Goal: Communication & Community: Share content

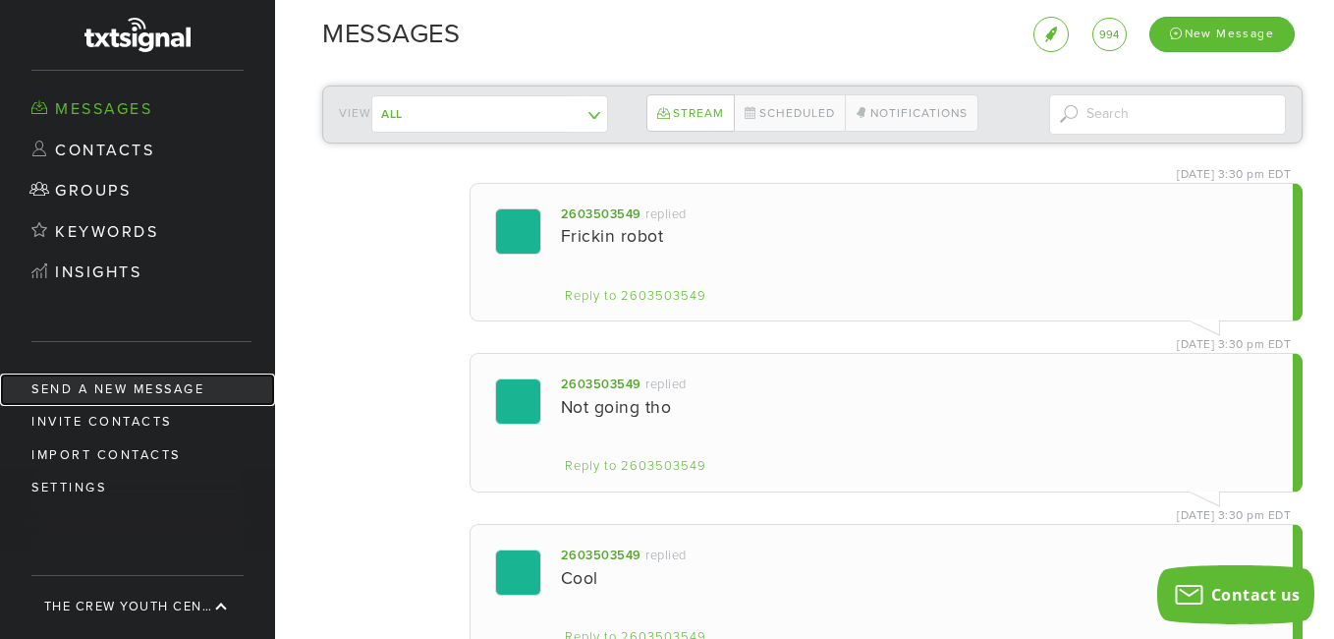
click at [201, 387] on link "Send a new message" at bounding box center [137, 389] width 275 height 32
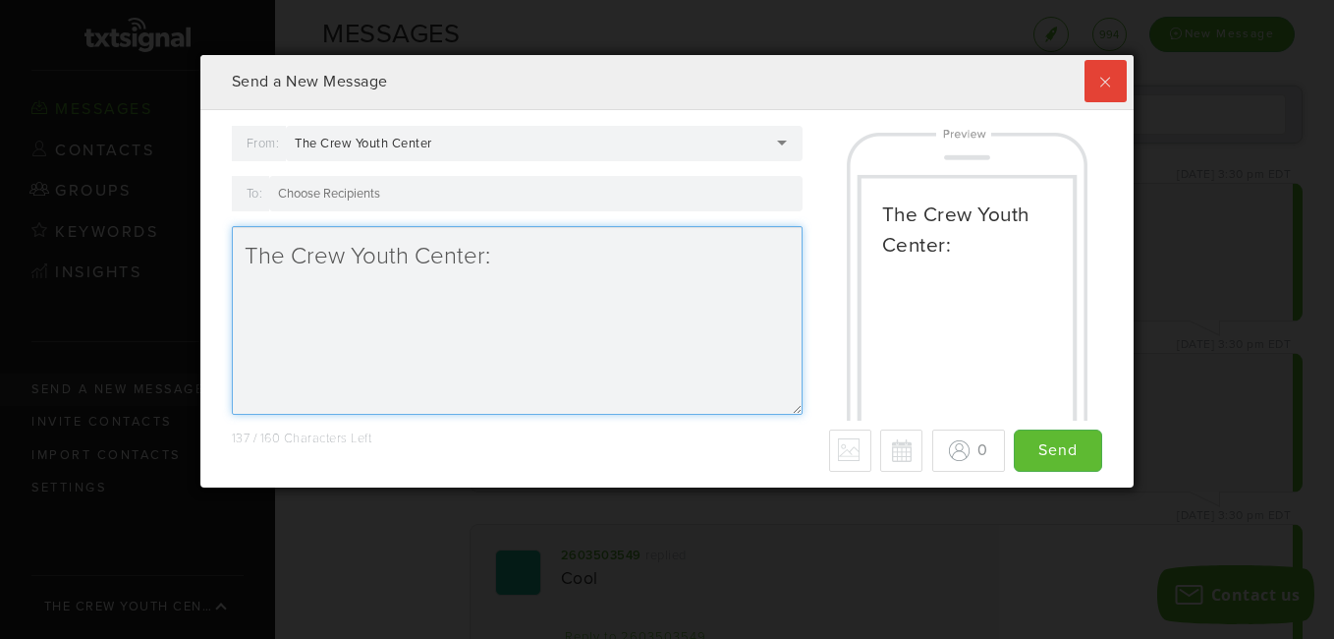
scroll to position [432, 924]
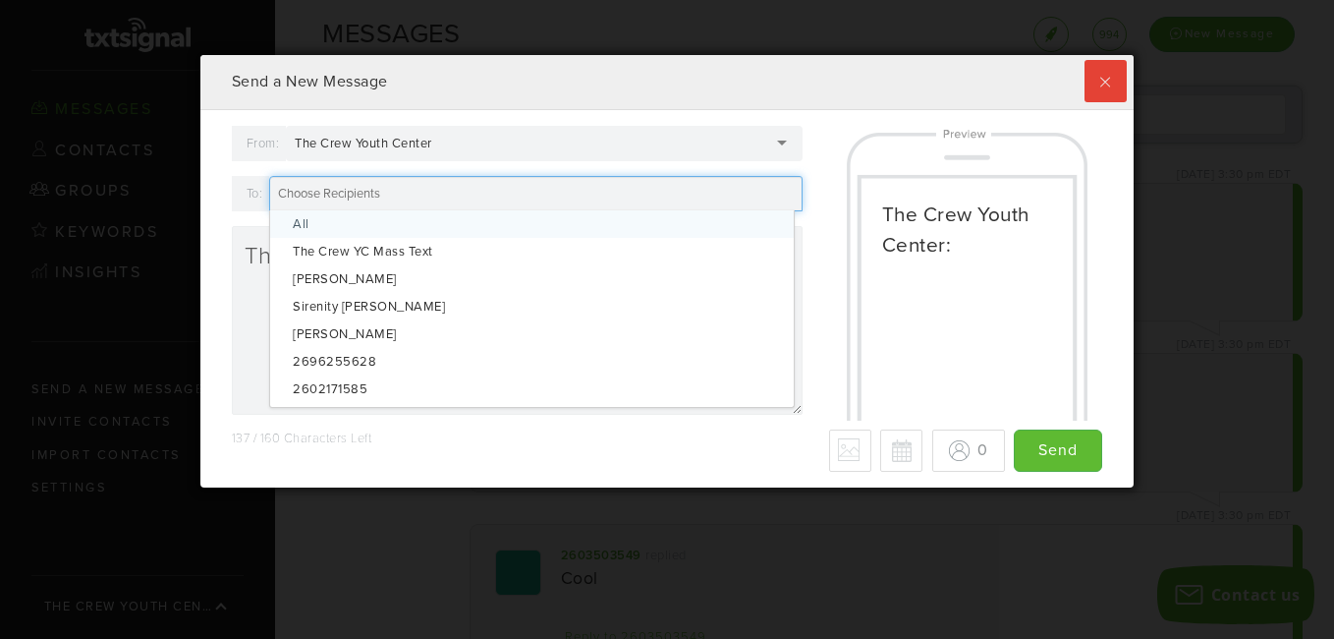
click at [428, 203] on div at bounding box center [535, 193] width 533 height 35
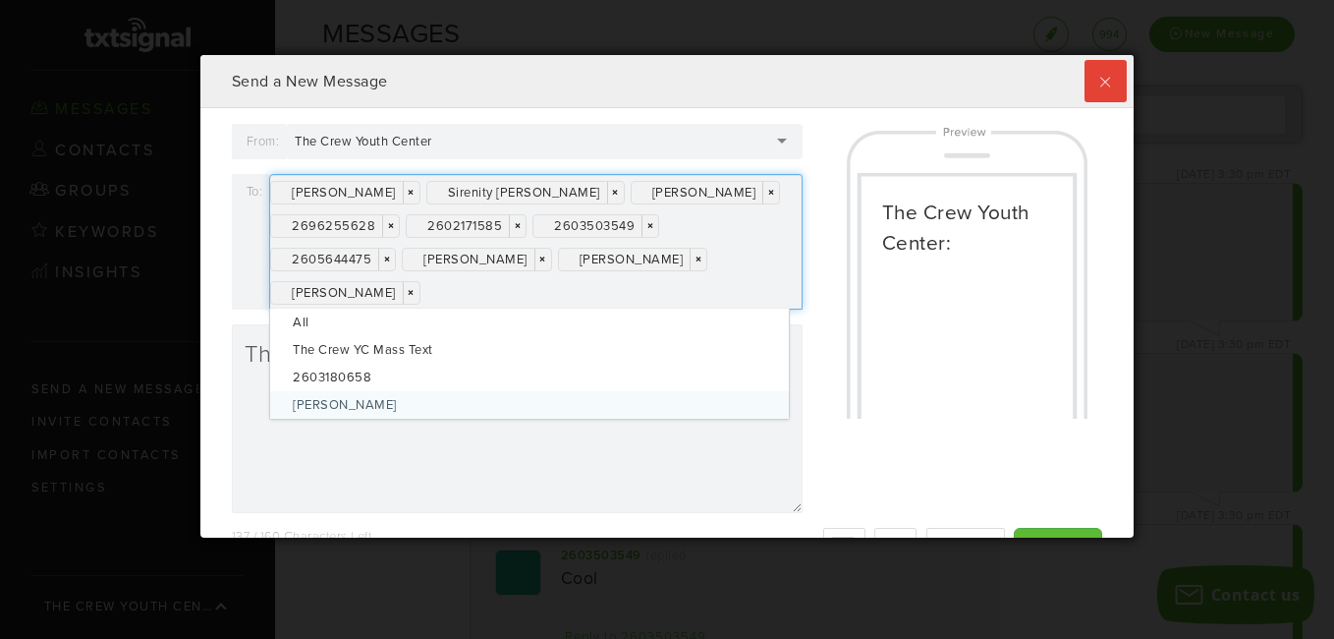
scroll to position [481, 924]
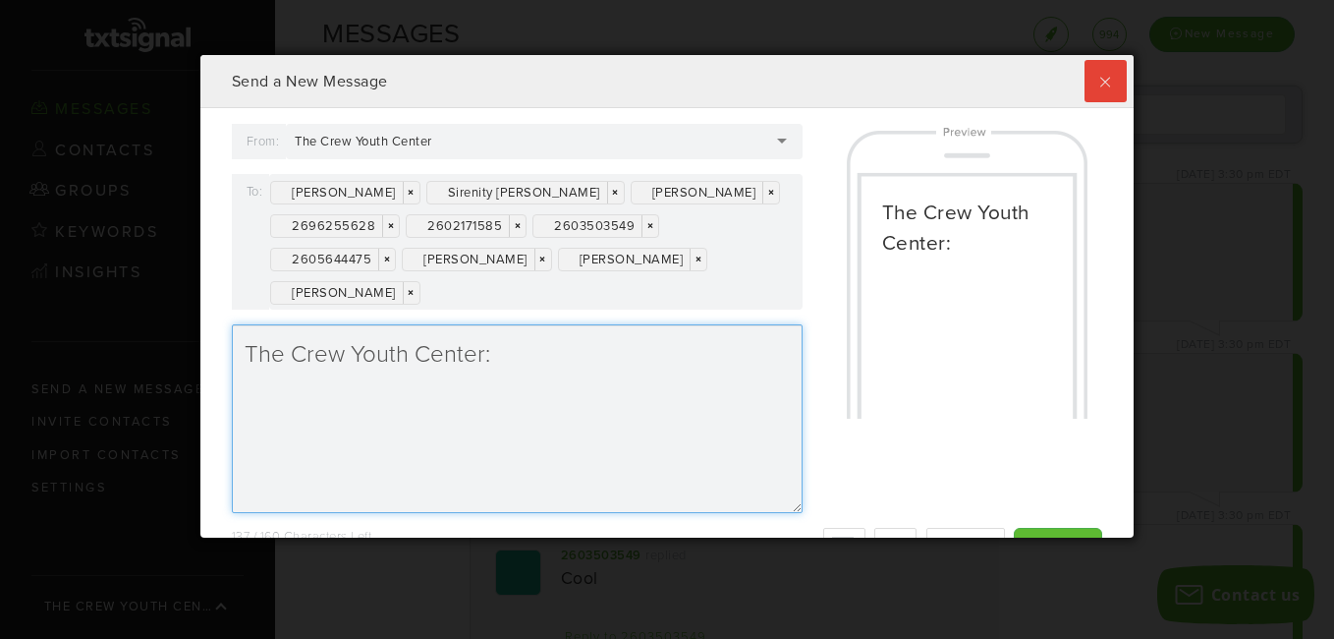
click at [276, 452] on textarea "The Crew Youth Center:" at bounding box center [517, 418] width 571 height 189
click at [514, 356] on textarea "The Crew Youth Center:" at bounding box center [517, 418] width 571 height 189
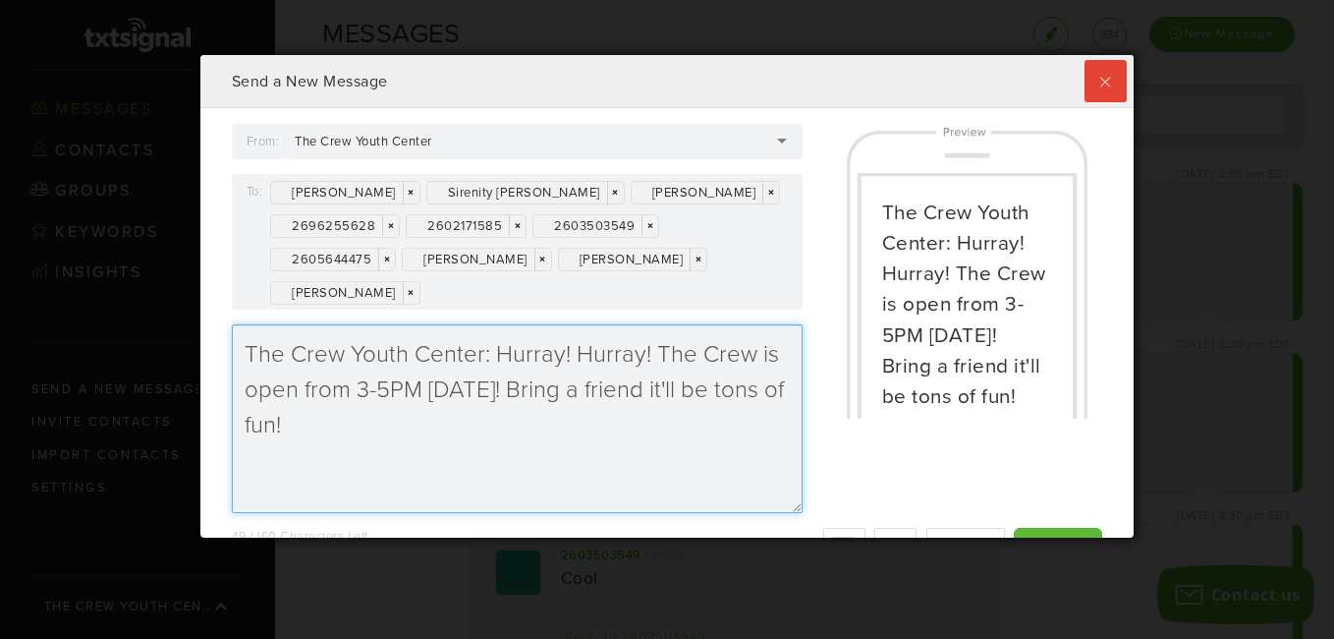
scroll to position [48, 0]
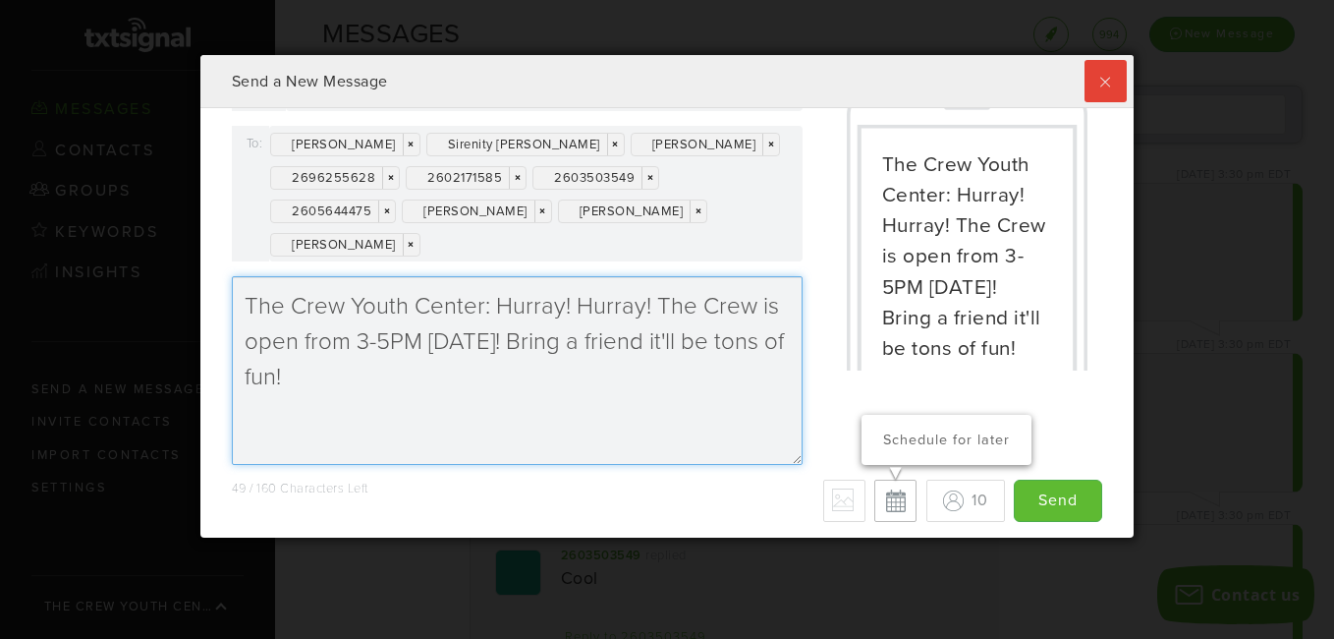
type textarea "The Crew Youth Center: Hurray! Hurray! The Crew is open from 3-5PM [DATE]! Brin…"
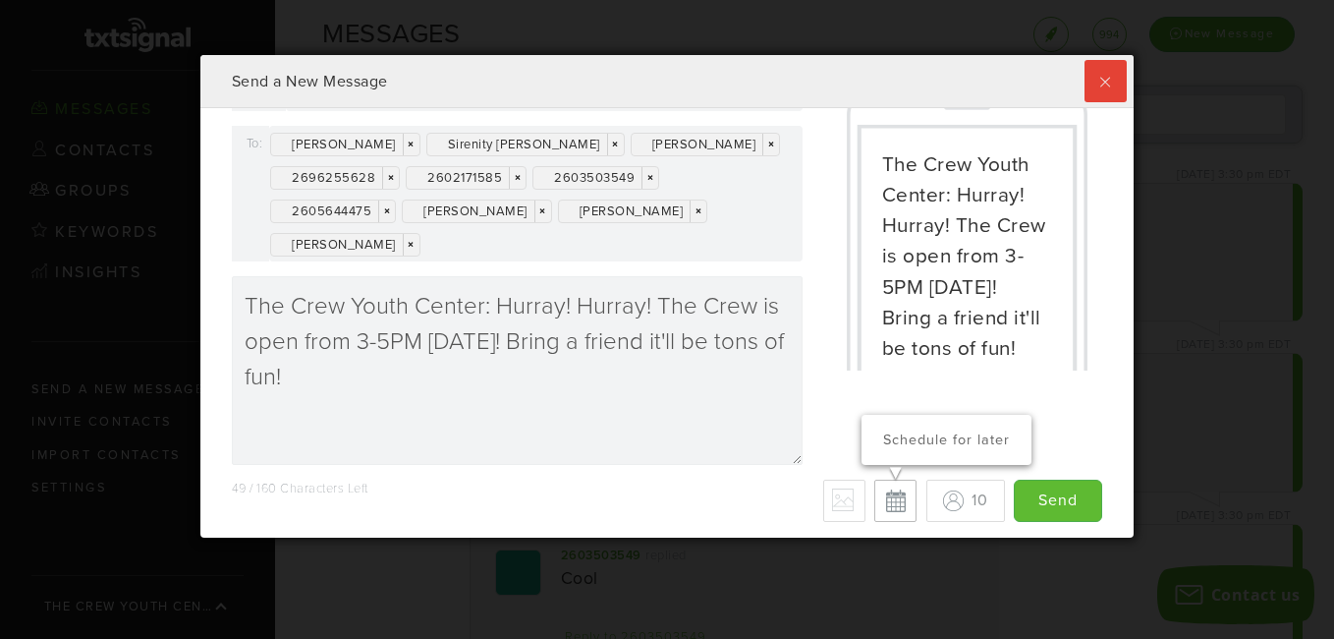
click at [883, 498] on button "Schedule for later" at bounding box center [895, 500] width 42 height 42
click at [883, 498] on button "Cancel scheduled date/time" at bounding box center [897, 501] width 42 height 42
click at [874, 501] on button "Schedule for later" at bounding box center [895, 500] width 42 height 42
type input "Save"
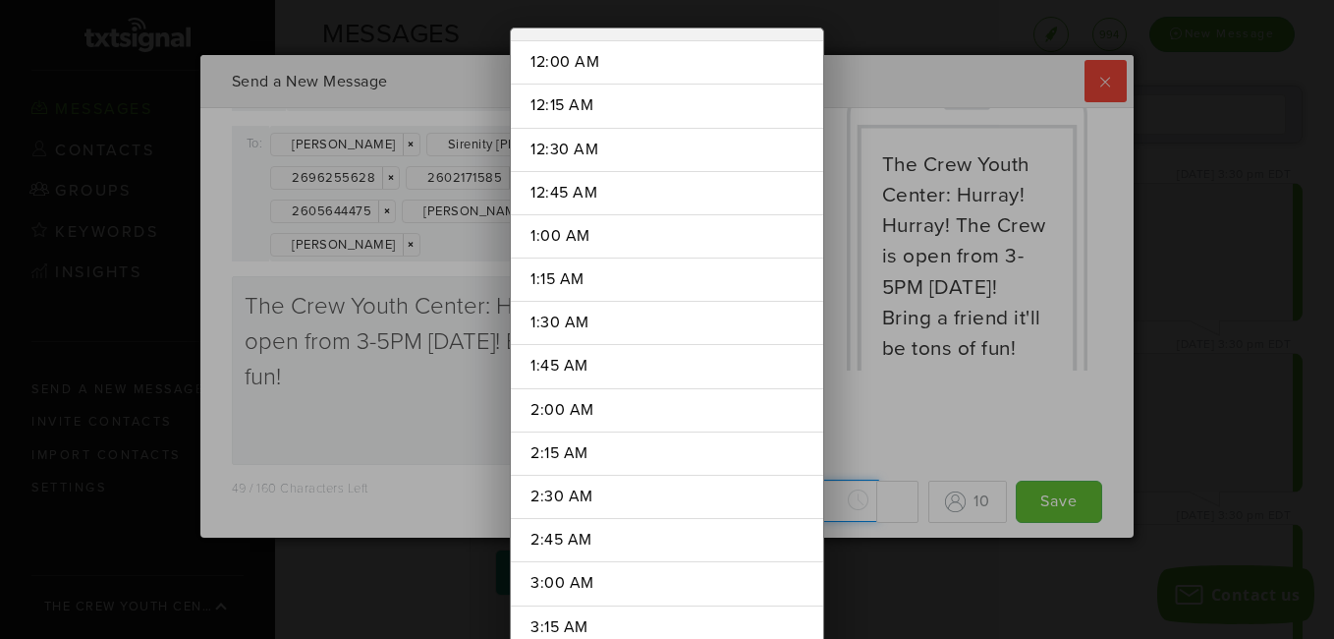
click at [843, 503] on div "[DATE] Su Mo Tu We Th Fr Sa 27 28 29 30 31 1 2 3 4 5 6 7 8 9 10 11 12 13 14 15 …" at bounding box center [782, 500] width 272 height 43
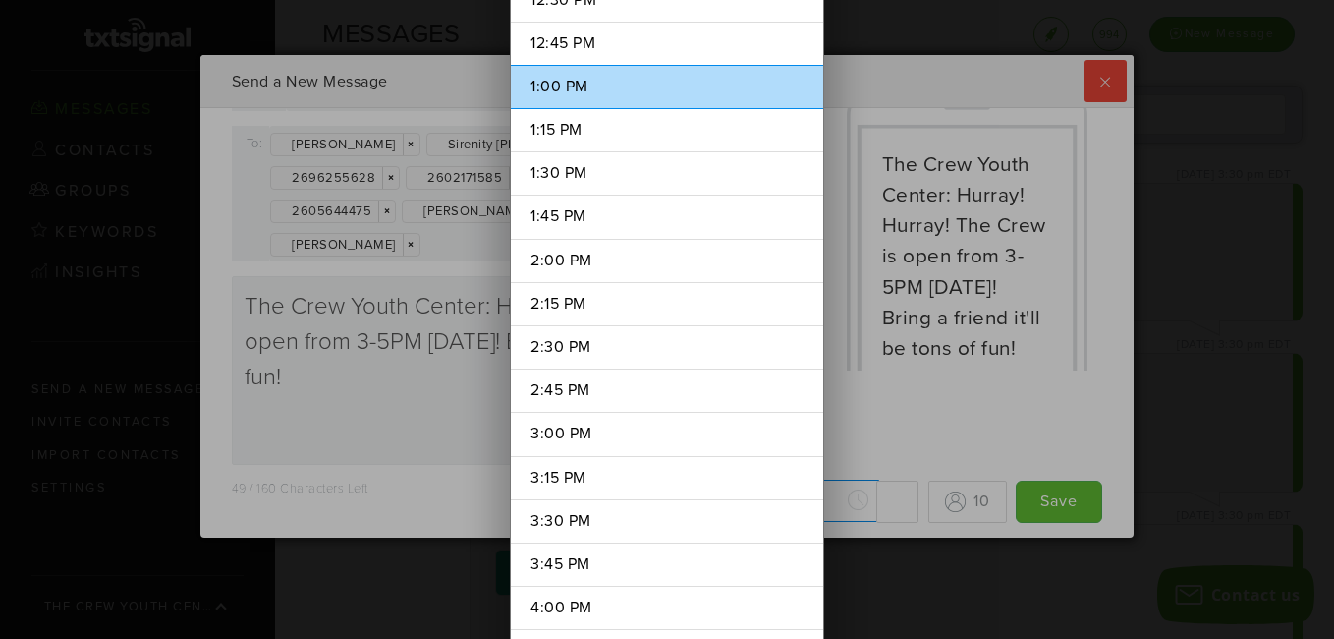
scroll to position [2246, 0]
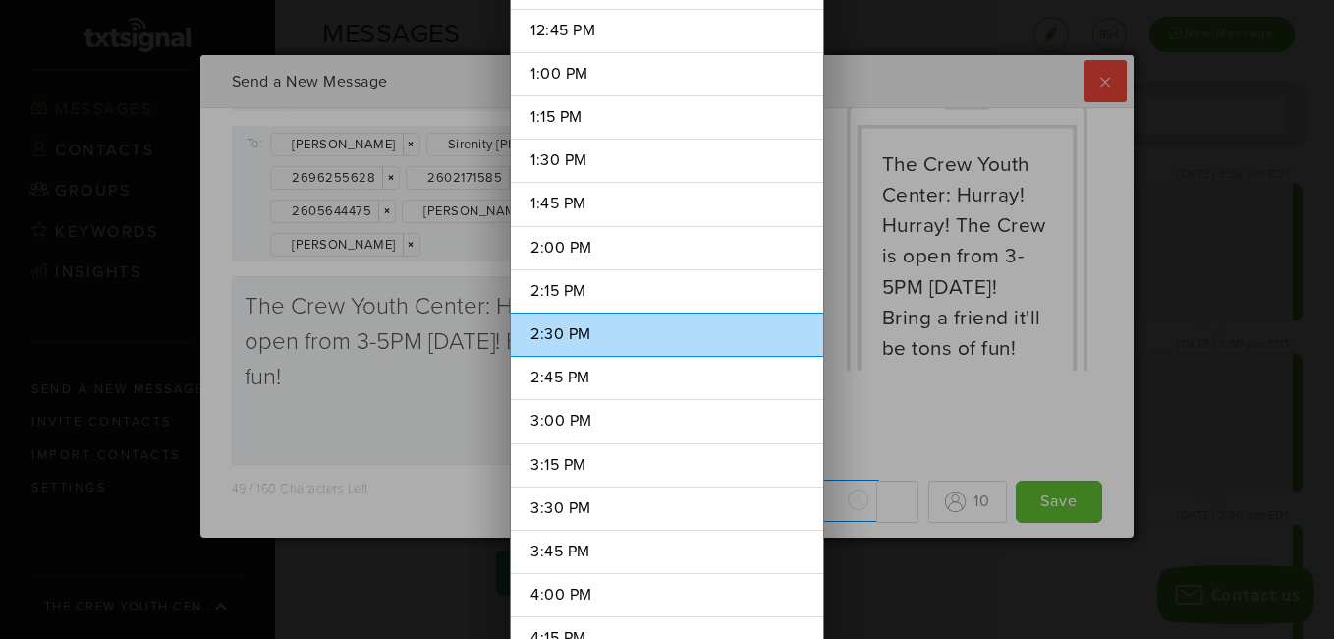
click at [599, 341] on li "2:30 PM" at bounding box center [667, 334] width 312 height 44
type input "2:30 PM"
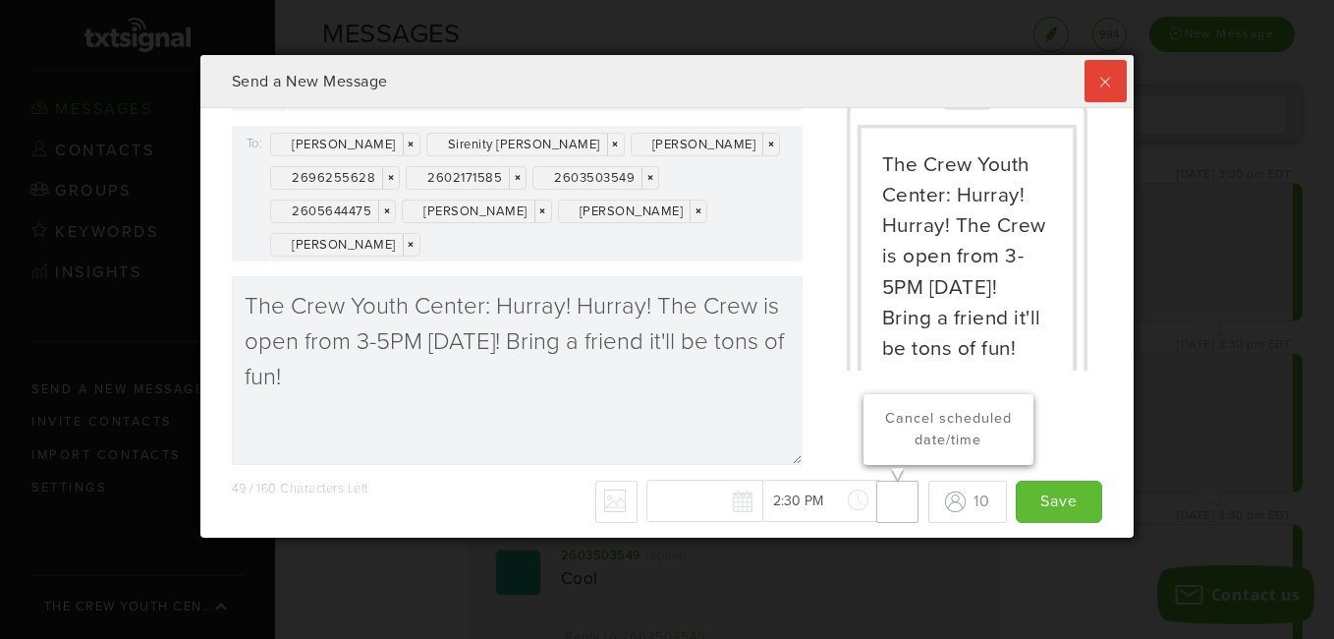
click at [893, 504] on button "Cancel scheduled date/time" at bounding box center [897, 501] width 42 height 42
click at [879, 502] on button "Schedule for later" at bounding box center [895, 500] width 42 height 42
click at [879, 502] on button "Cancel scheduled date/time" at bounding box center [897, 501] width 42 height 42
click at [881, 439] on p "Schedule for later" at bounding box center [945, 440] width 141 height 22
click at [878, 494] on button "Cancel scheduled date/time" at bounding box center [897, 501] width 42 height 42
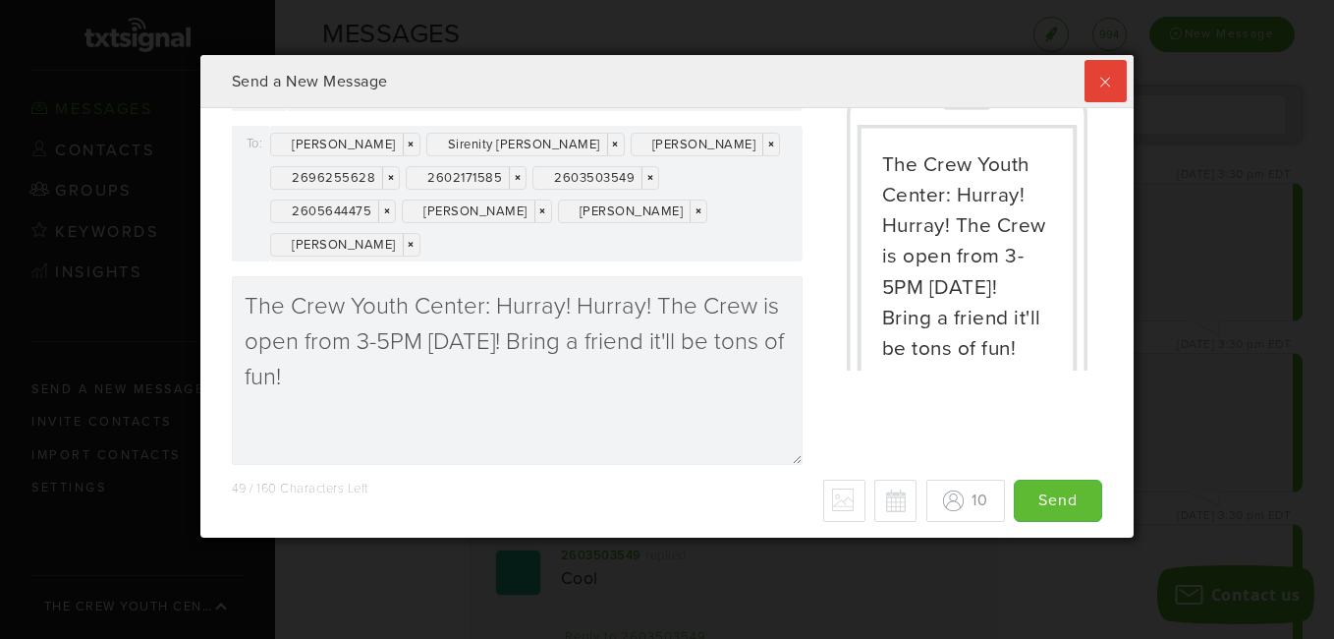
click at [878, 494] on button "Schedule for later" at bounding box center [895, 500] width 42 height 42
click at [877, 500] on button "Cancel scheduled date/time" at bounding box center [897, 501] width 42 height 42
click at [877, 500] on button "Schedule for later" at bounding box center [895, 500] width 42 height 42
click at [877, 500] on button "Cancel scheduled date/time" at bounding box center [897, 501] width 42 height 42
click at [876, 501] on button "Schedule for later" at bounding box center [895, 500] width 42 height 42
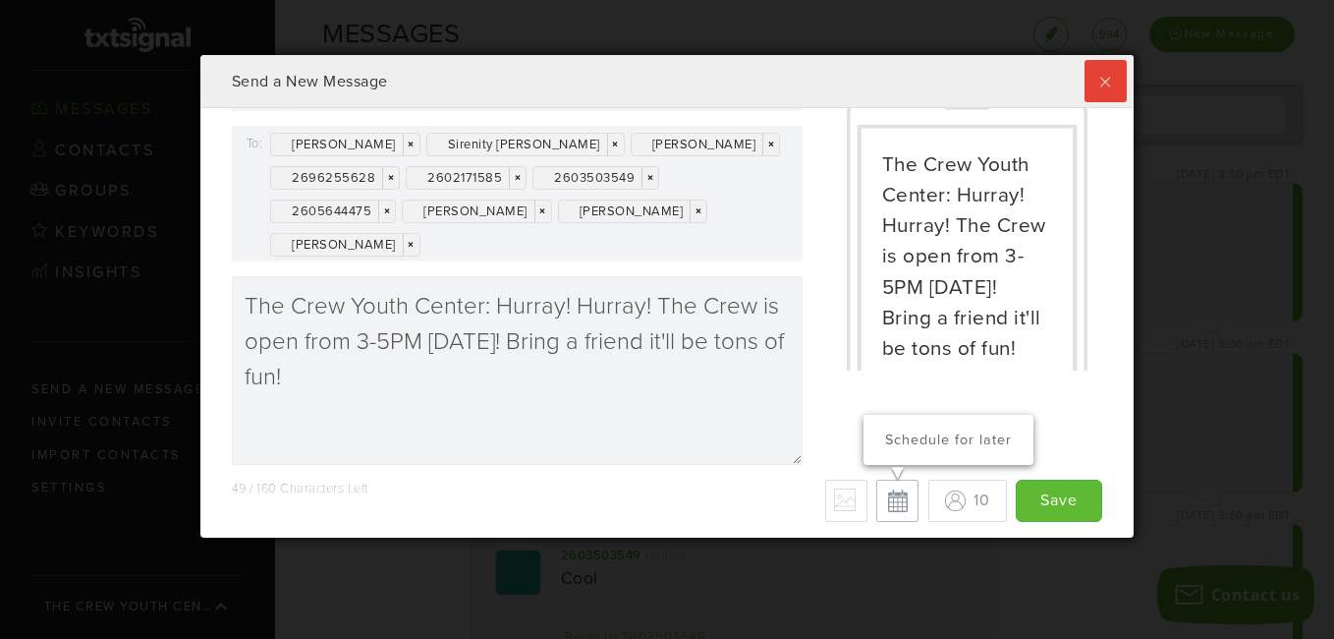
click at [0, 0] on button "Cancel scheduled date/time" at bounding box center [0, 0] width 0 height 0
click at [876, 501] on button "Schedule for later" at bounding box center [895, 500] width 42 height 42
type input "Save"
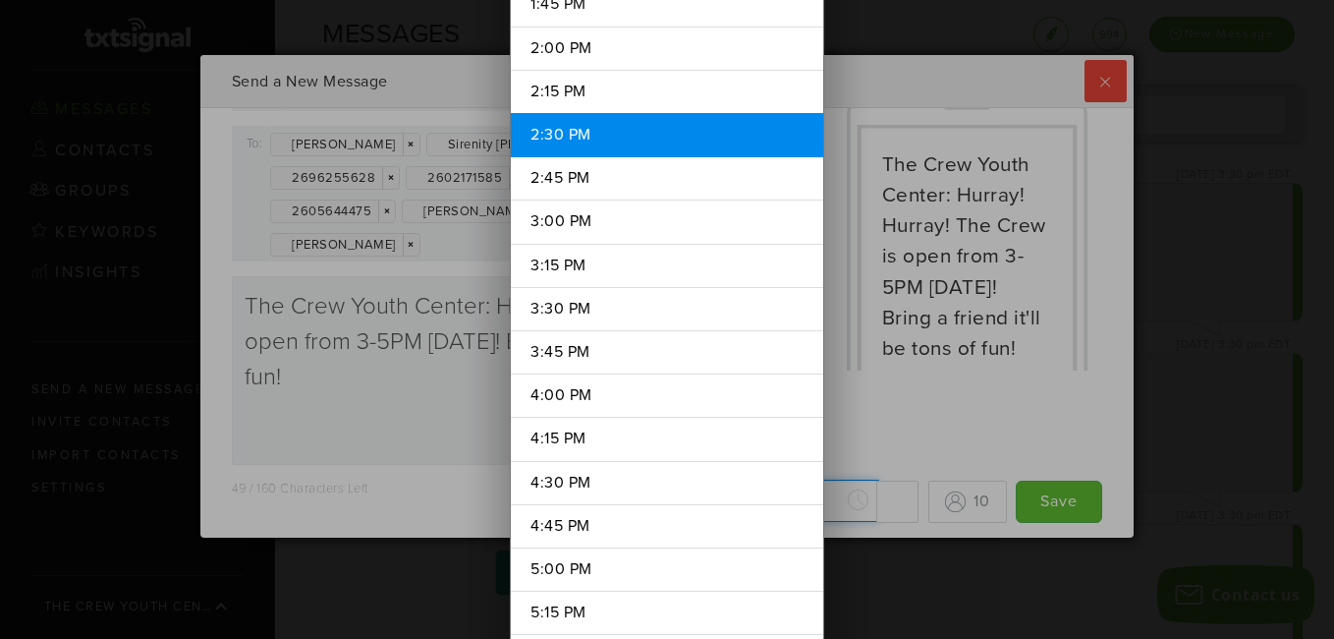
click at [841, 502] on div "[DATE] Su Mo Tu We Th Fr Sa 27 28 29 30 31 1 2 3 4 5 6 7 8 9 10 11 12 13 14 15 …" at bounding box center [782, 500] width 272 height 43
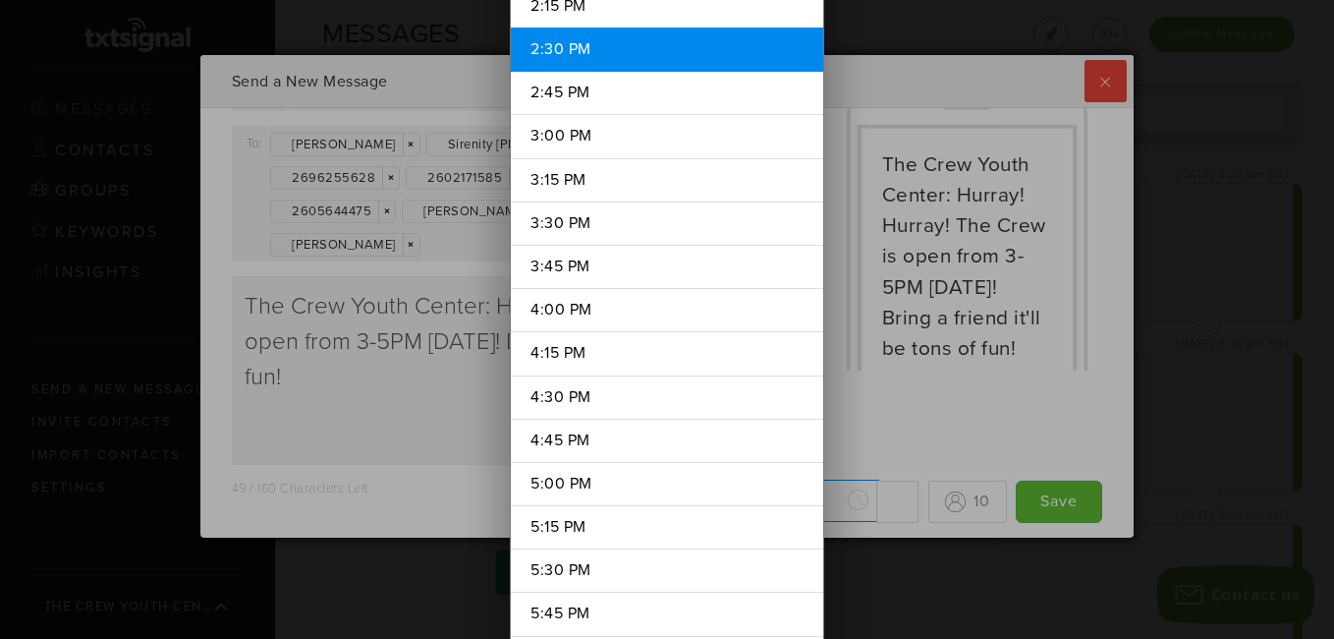
click at [591, 50] on li "2:30 PM" at bounding box center [667, 50] width 312 height 44
type input "2:30 PM"
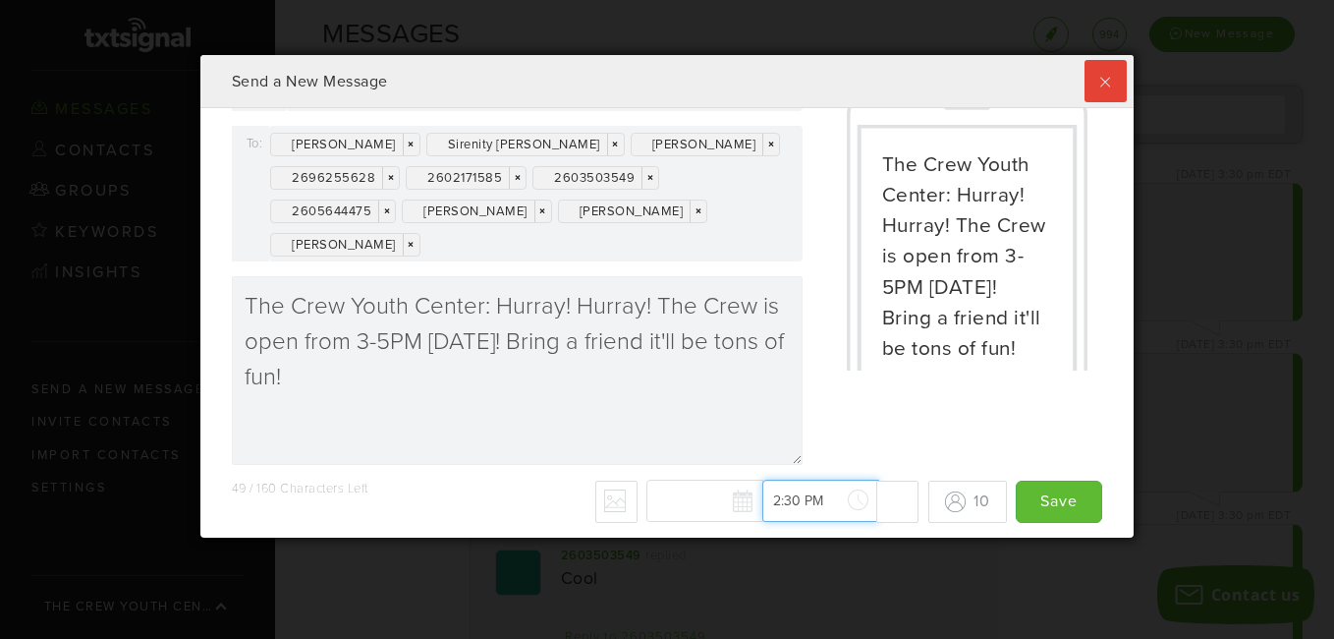
scroll to position [2445, 0]
click at [879, 504] on button "Cancel scheduled date/time" at bounding box center [897, 501] width 42 height 42
click at [879, 504] on button "Schedule for later" at bounding box center [895, 500] width 42 height 42
click at [879, 504] on button "Cancel scheduled date/time" at bounding box center [897, 501] width 42 height 42
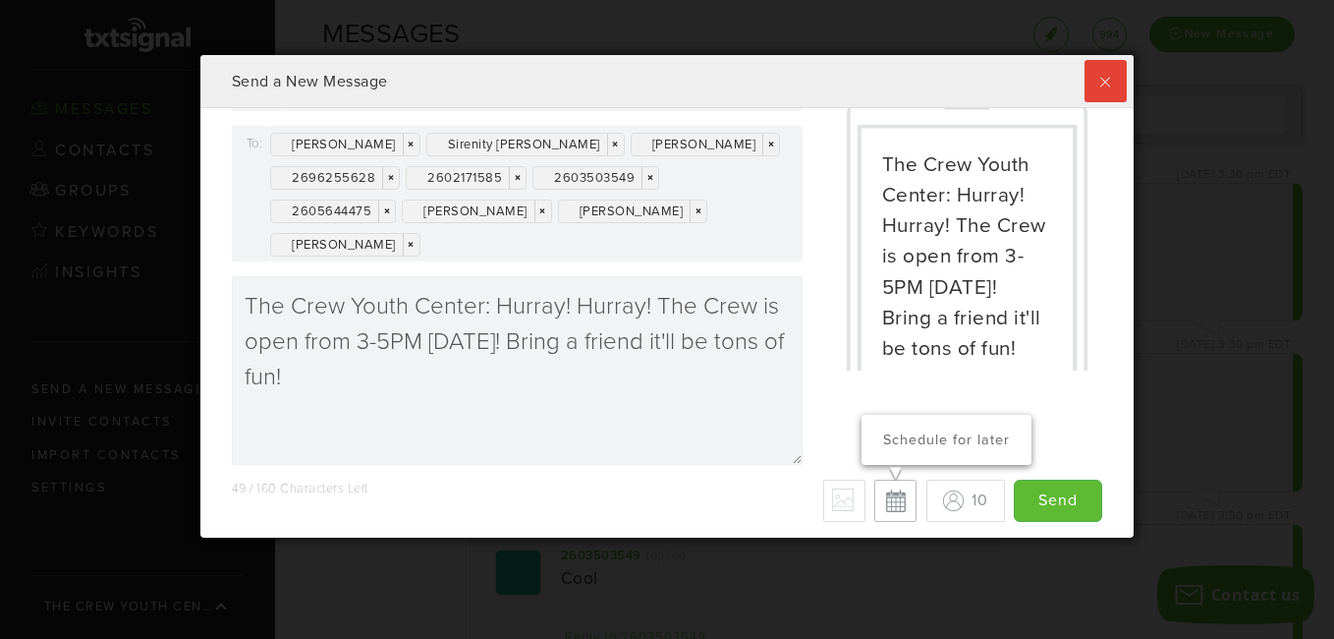
click at [889, 429] on p "Schedule for later" at bounding box center [945, 440] width 141 height 22
click at [883, 498] on button "Cancel scheduled date/time" at bounding box center [897, 501] width 42 height 42
click at [880, 434] on p "Schedule for later" at bounding box center [945, 440] width 141 height 22
click at [877, 501] on button "Cancel scheduled date/time" at bounding box center [897, 501] width 42 height 42
click at [874, 504] on button "Schedule for later" at bounding box center [895, 500] width 42 height 42
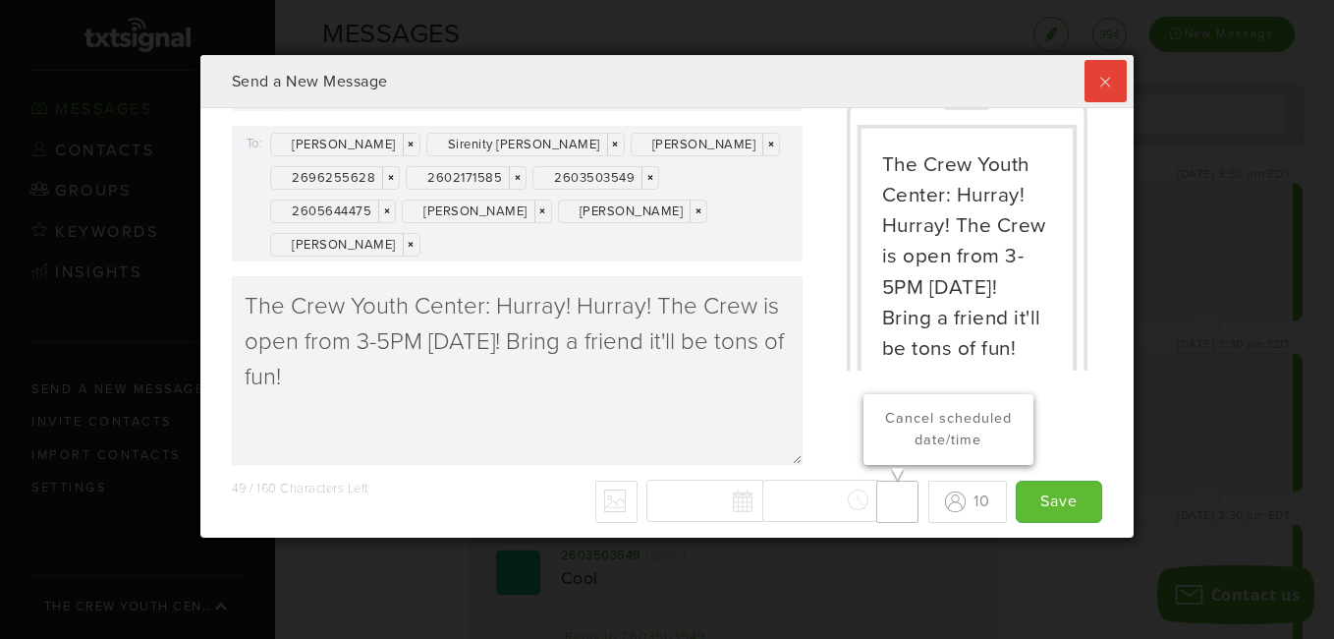
click at [900, 413] on p "Cancel scheduled date/time" at bounding box center [947, 429] width 141 height 42
click at [874, 513] on button "Schedule for later" at bounding box center [895, 500] width 42 height 42
type input "Save"
click at [785, 509] on div "[DATE] Su Mo Tu We Th Fr Sa 27 28 29 30 31 1 2 3 4 5 6 7 8 9 10 11 12 13 14 15 …" at bounding box center [782, 500] width 272 height 43
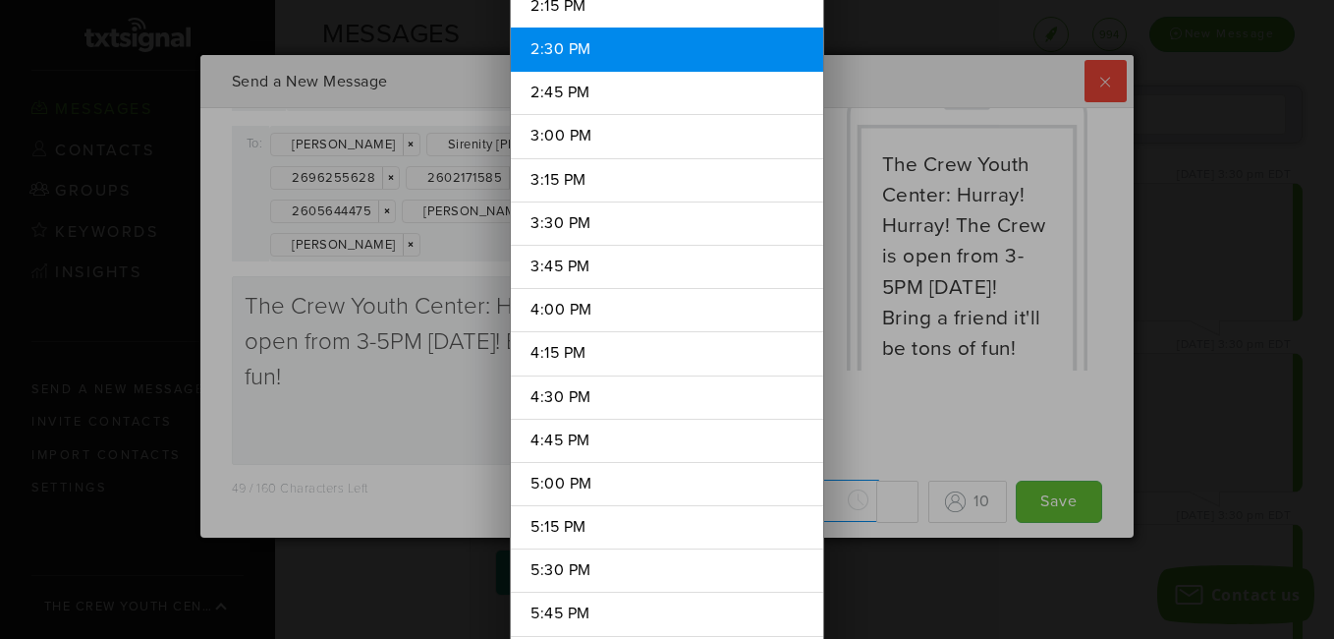
click at [685, 53] on li "2:30 PM" at bounding box center [667, 50] width 312 height 44
type input "2:30 PM"
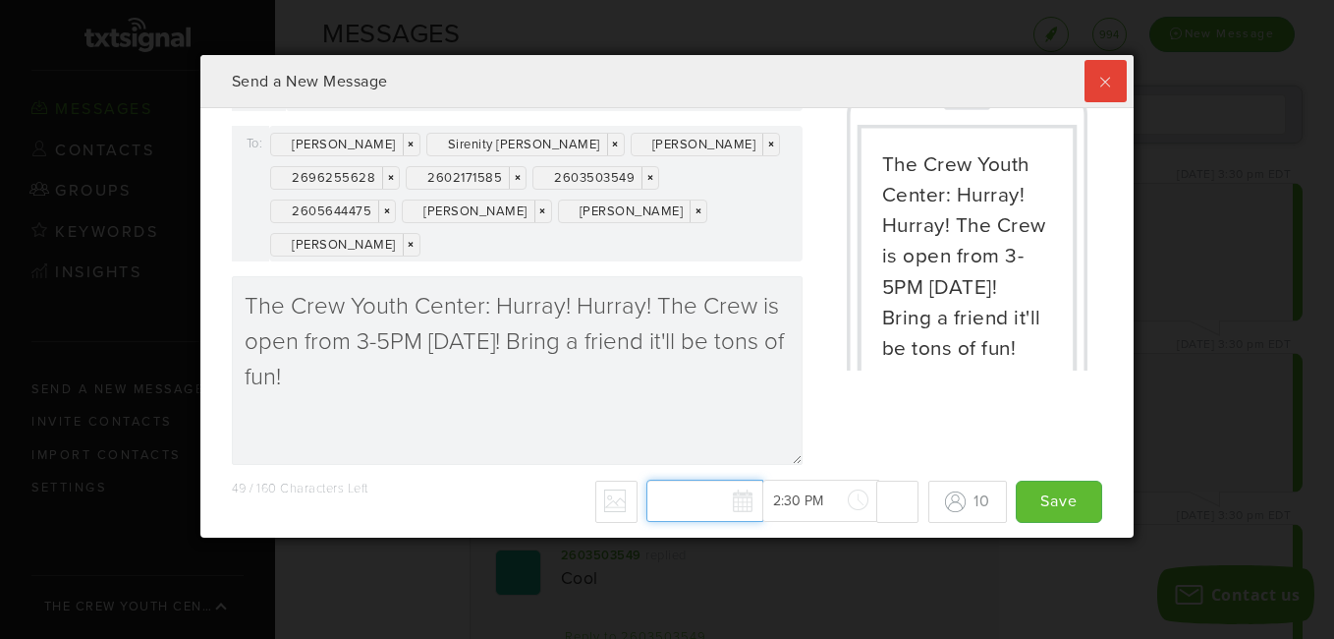
click at [721, 501] on div "[DATE] Su Mo Tu We Th Fr Sa 27 28 29 30 31 1 2 3 4 5 6 7 8 9 10 11 12 13 14 15 …" at bounding box center [782, 500] width 272 height 43
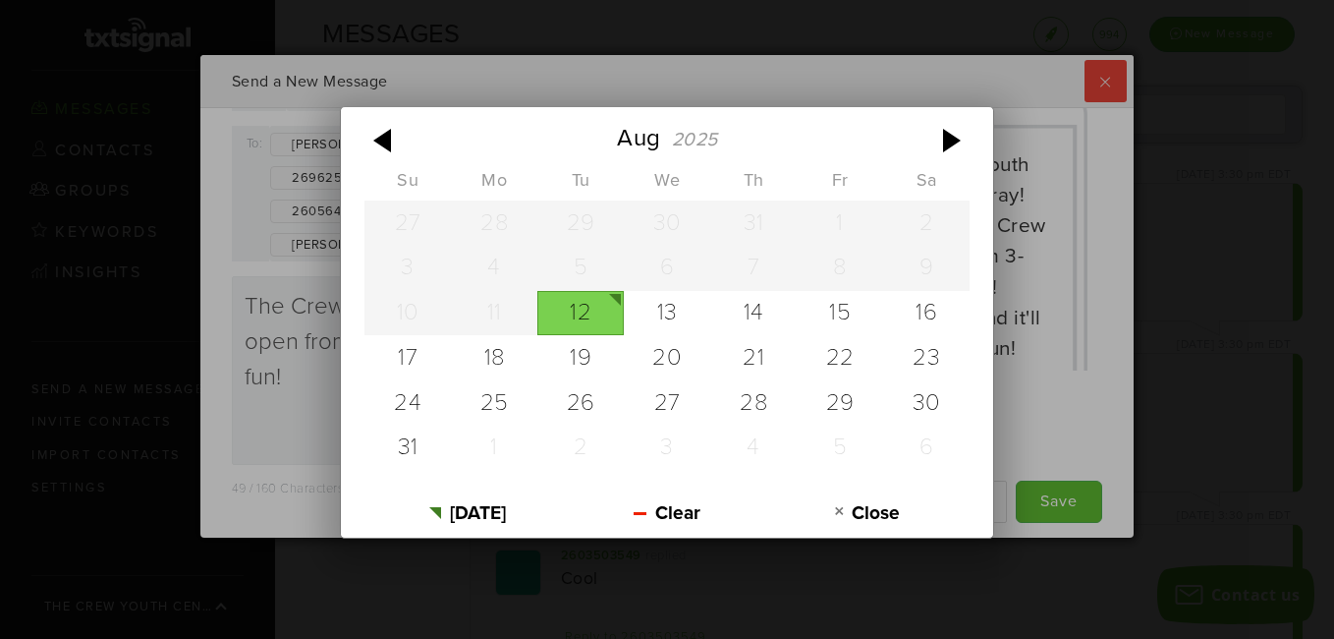
scroll to position [0, 0]
click at [584, 304] on div "12" at bounding box center [580, 313] width 86 height 45
type input "[DATE]"
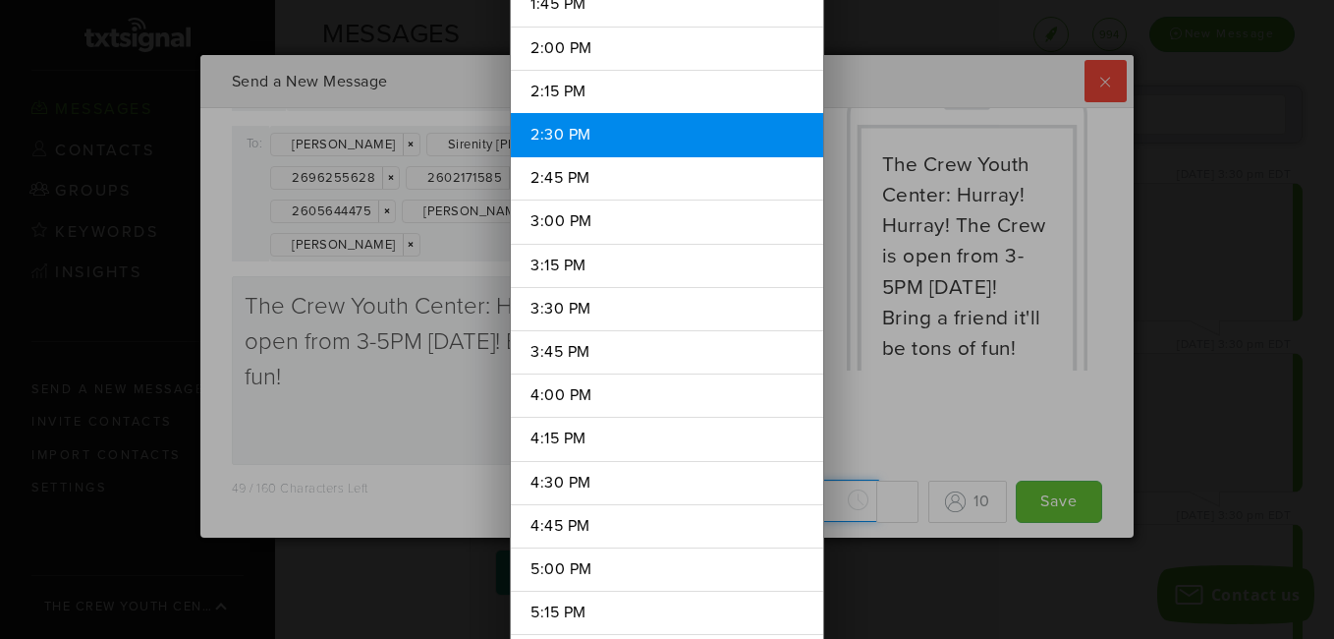
click at [786, 505] on div "[DATE] [DATE] Su Mo Tu We Th Fr Sa 27 28 29 30 31 1 2 3 4 5 6 7 8 9 10 11 12 13…" at bounding box center [782, 500] width 272 height 43
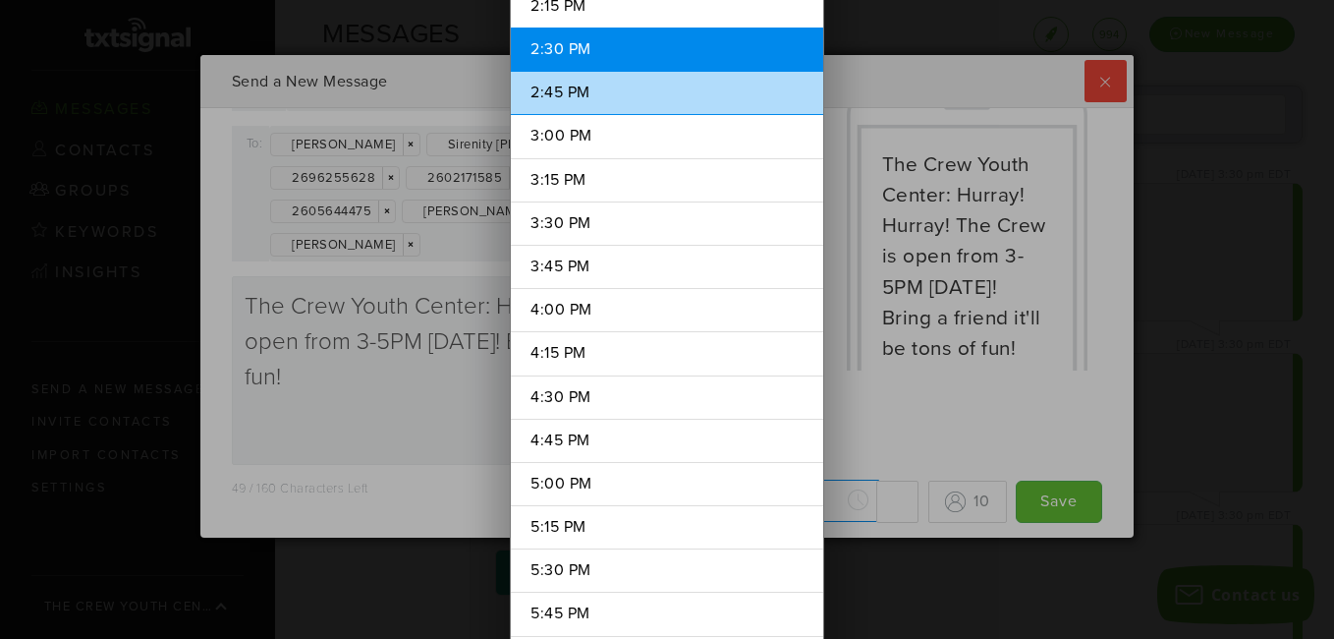
click at [557, 91] on li "2:45 PM" at bounding box center [667, 93] width 312 height 44
type input "2:45 PM"
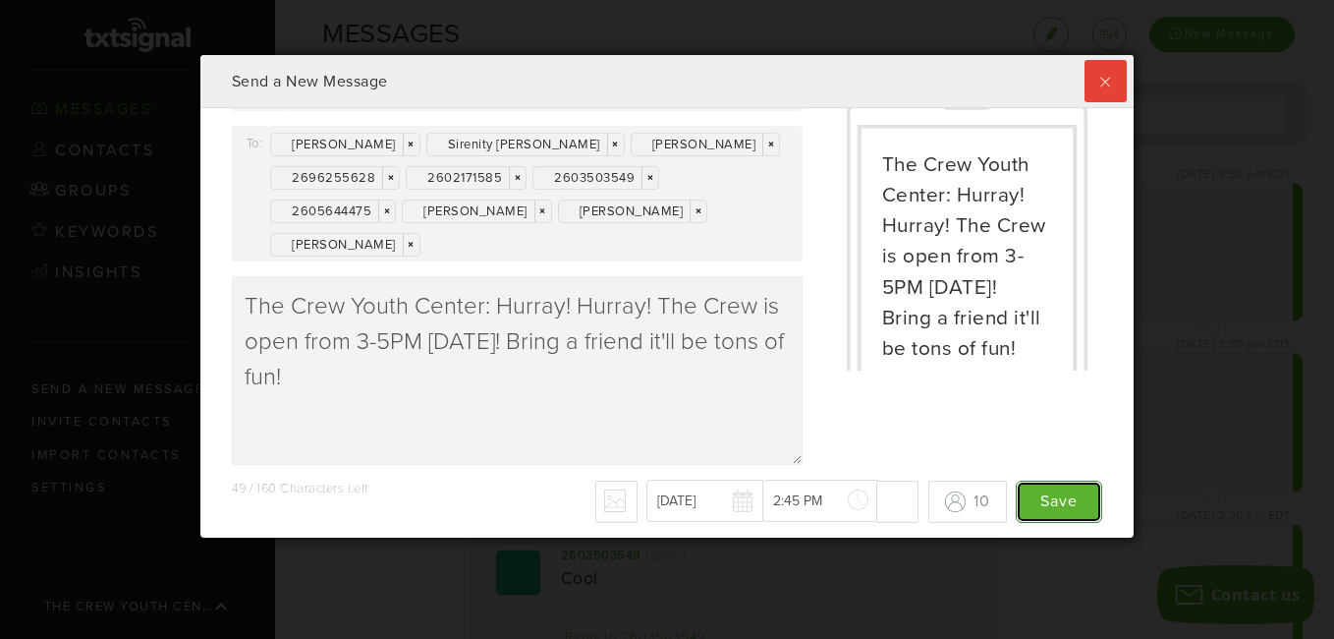
click at [1024, 500] on input "Save" at bounding box center [1059, 501] width 86 height 42
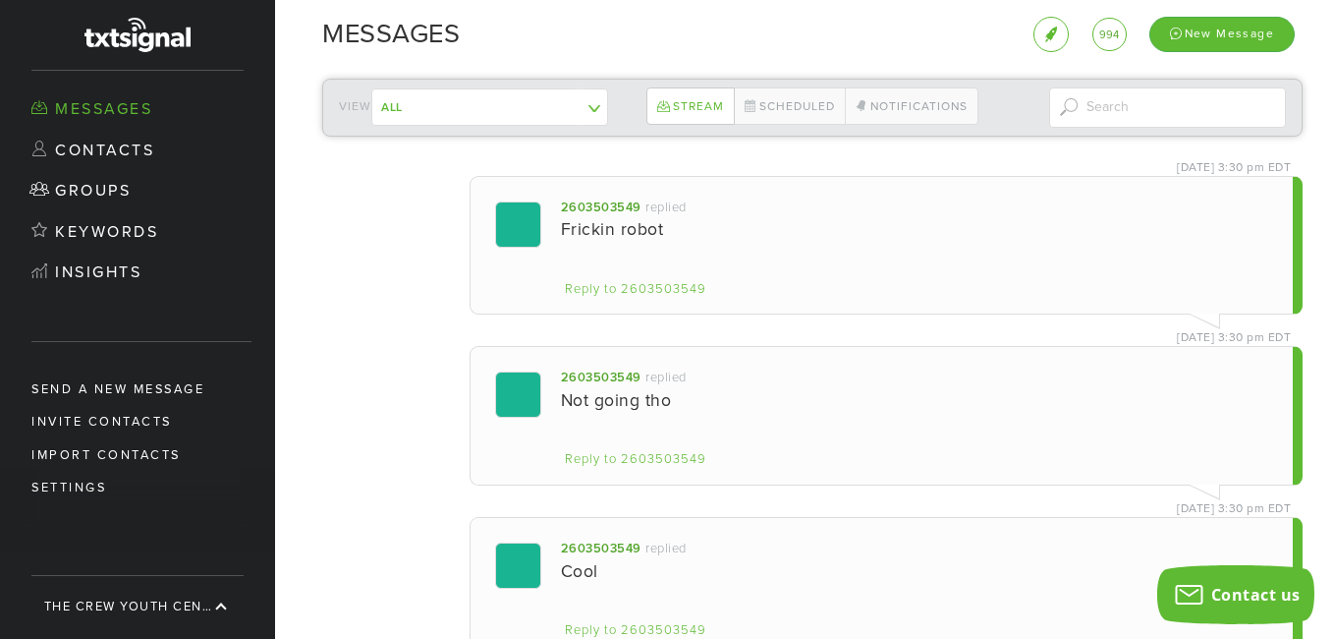
scroll to position [0, 0]
